Goal: Communication & Community: Share content

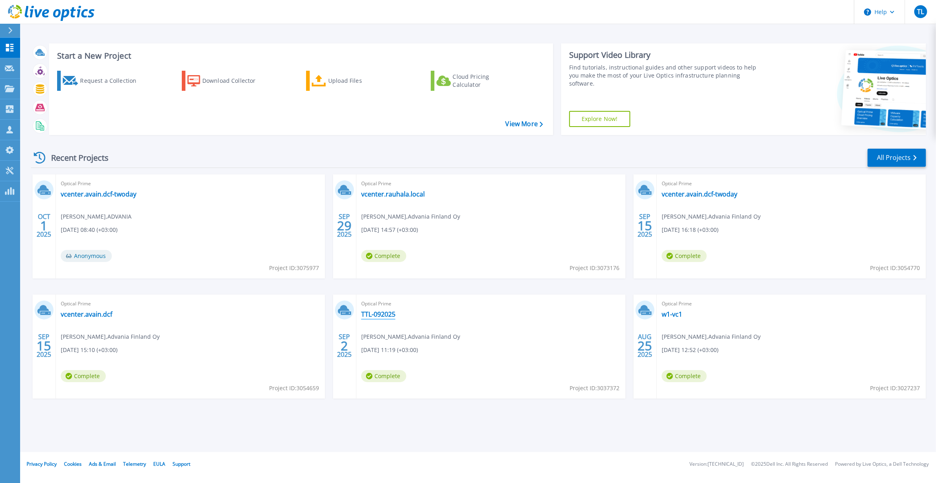
click at [381, 315] on link "TTL-092025" at bounding box center [378, 314] width 34 height 8
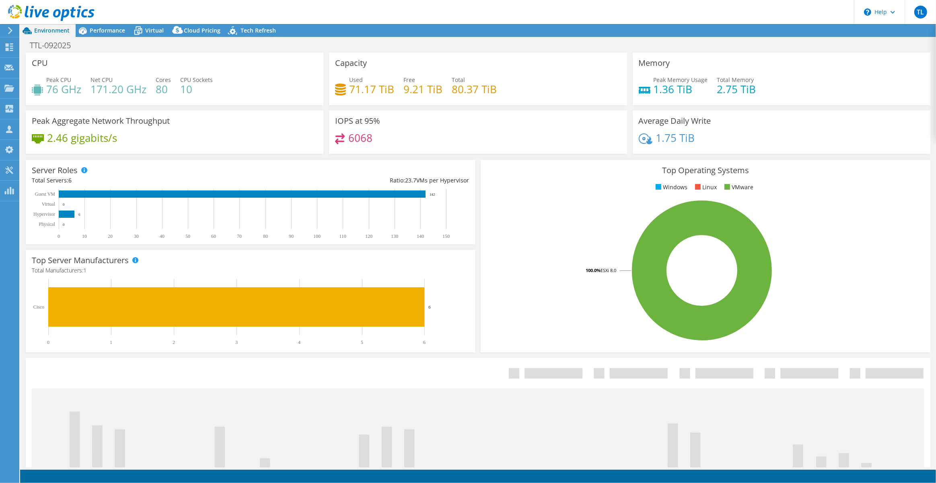
select select "USD"
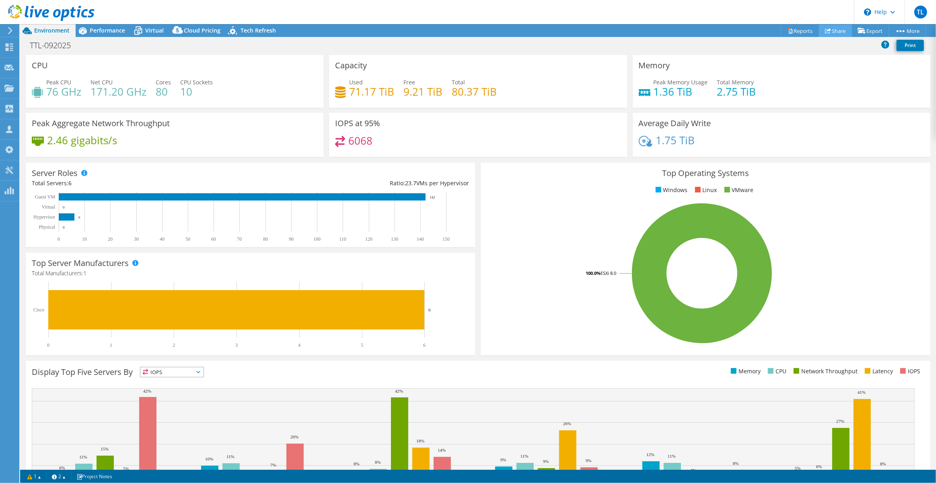
click at [835, 33] on link "Share" at bounding box center [835, 31] width 33 height 12
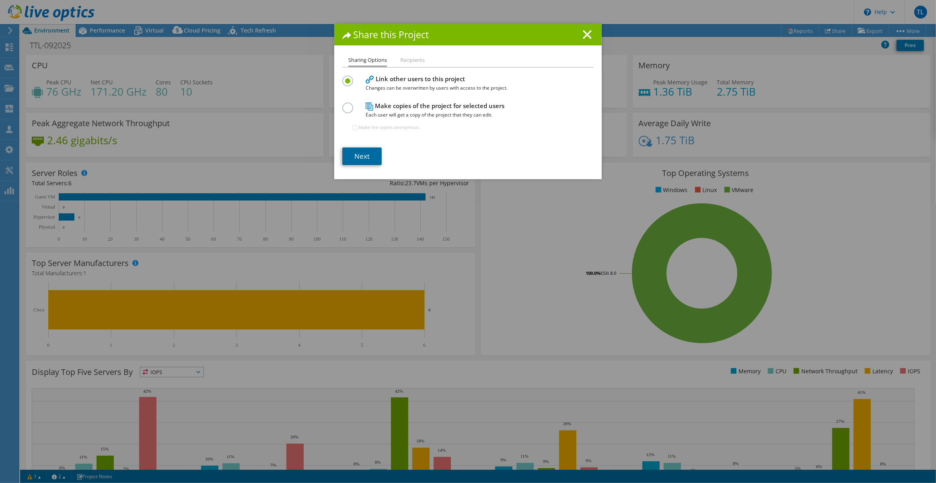
click at [359, 162] on link "Next" at bounding box center [361, 157] width 39 height 18
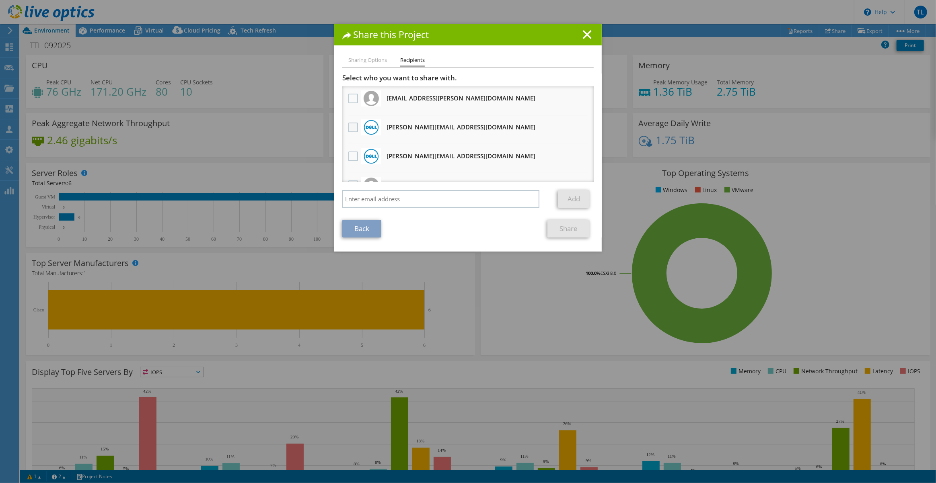
click at [351, 127] on label at bounding box center [354, 128] width 12 height 10
click at [0, 0] on input "checkbox" at bounding box center [0, 0] width 0 height 0
click at [352, 161] on div at bounding box center [353, 156] width 14 height 17
click at [353, 156] on label at bounding box center [354, 157] width 12 height 10
click at [0, 0] on input "checkbox" at bounding box center [0, 0] width 0 height 0
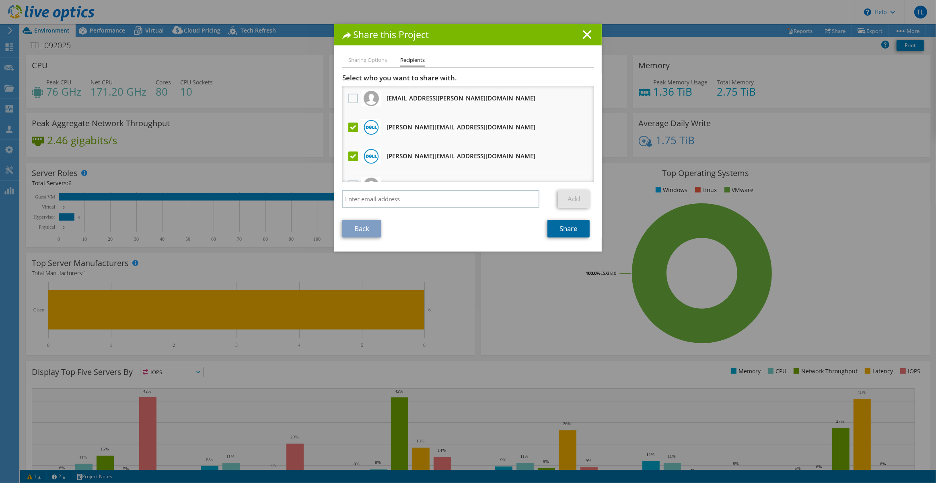
click at [567, 233] on link "Share" at bounding box center [568, 229] width 42 height 18
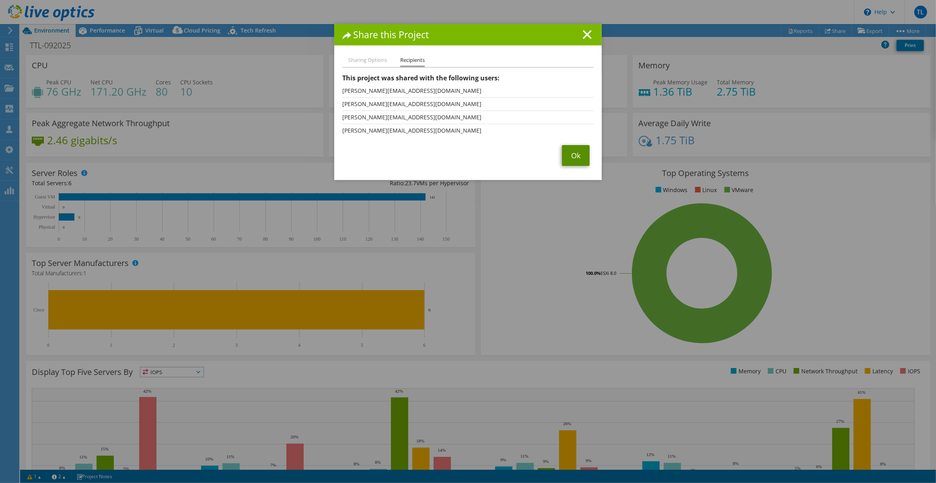
click at [570, 158] on link "Ok" at bounding box center [576, 155] width 28 height 21
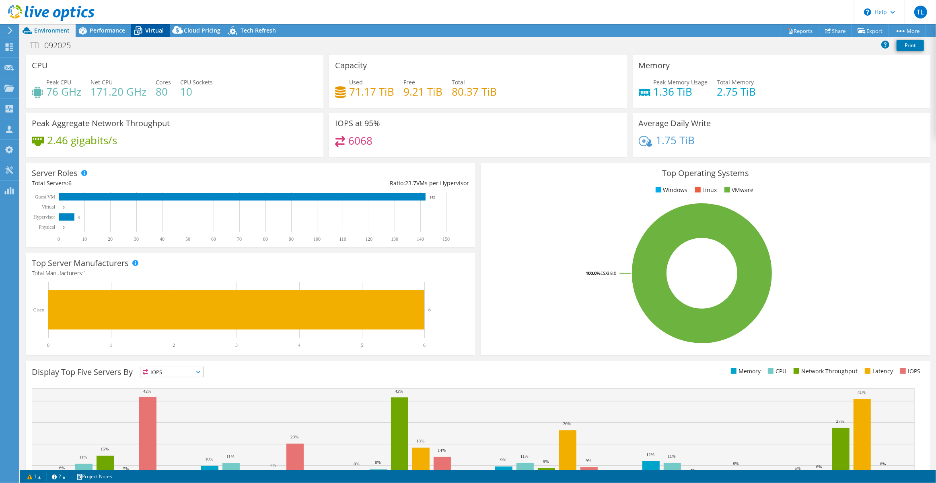
click at [153, 31] on span "Virtual" at bounding box center [154, 31] width 18 height 8
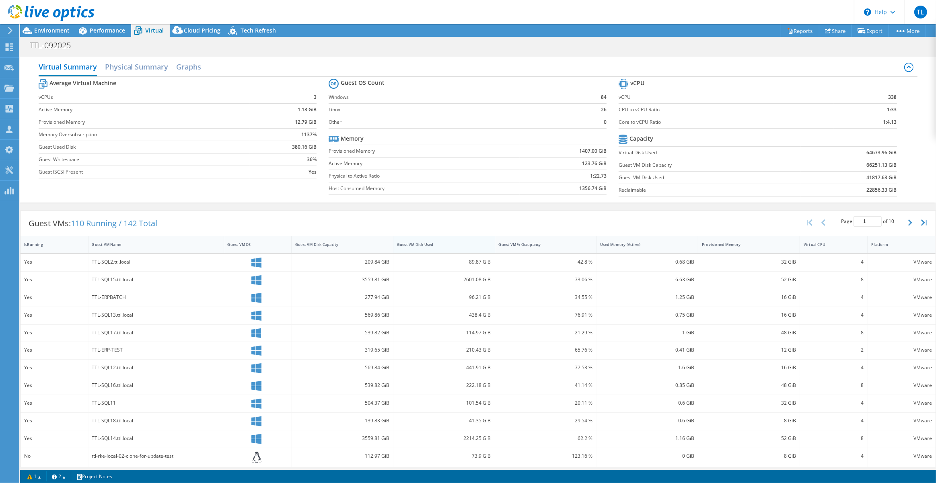
click at [455, 244] on div "Guest VM Disk Used" at bounding box center [439, 244] width 84 height 5
click at [463, 243] on div "Guest VM Disk Used" at bounding box center [439, 244] width 84 height 5
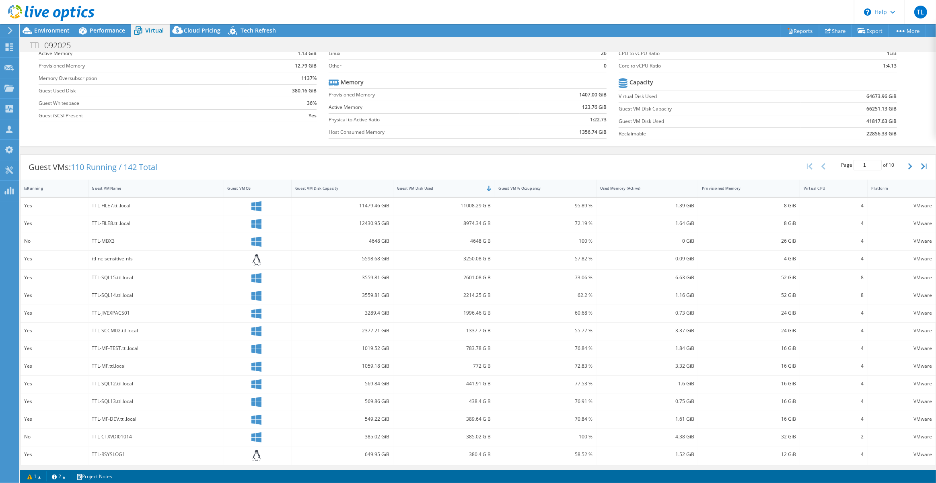
scroll to position [57, 0]
drag, startPoint x: 433, startPoint y: 187, endPoint x: 383, endPoint y: 187, distance: 49.5
click at [383, 187] on div "IsRunning Guest VM Name Guest VM OS Guest VM Disk Capacity Guest VM Disk Used G…" at bounding box center [478, 187] width 915 height 17
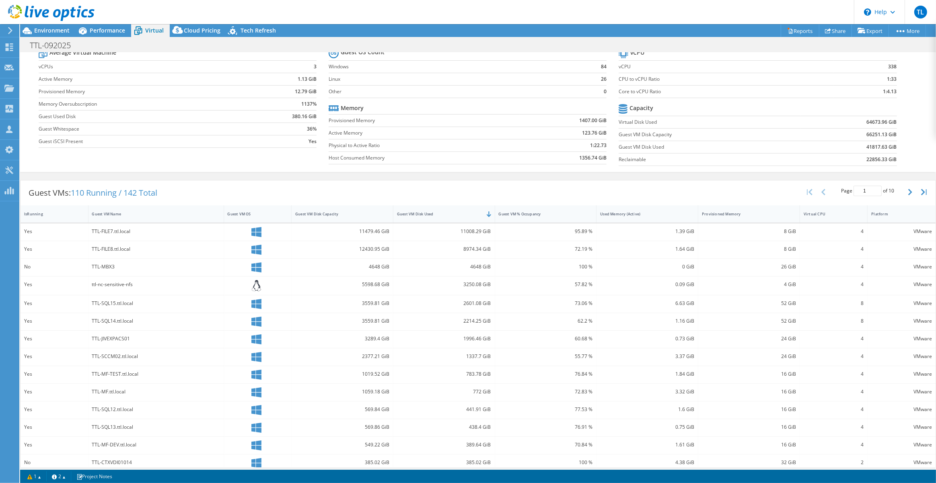
scroll to position [0, 0]
